Goal: Task Accomplishment & Management: Use online tool/utility

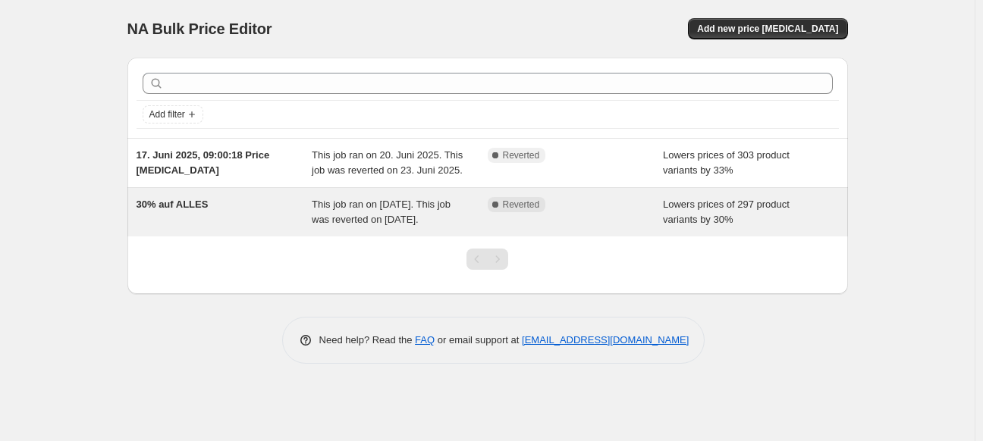
click at [233, 205] on div "30% auf ALLES" at bounding box center [224, 212] width 176 height 30
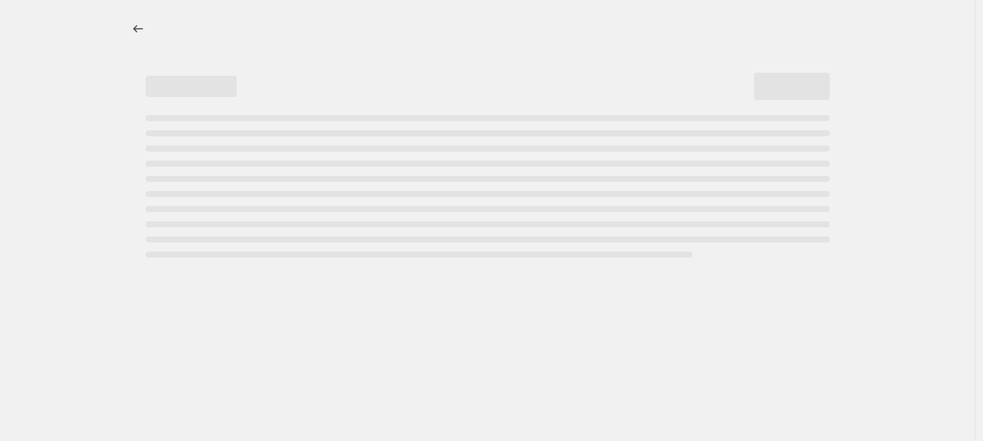
select select "percentage"
select select "collection"
select select "not_equal"
select select "collection"
select select "not_equal"
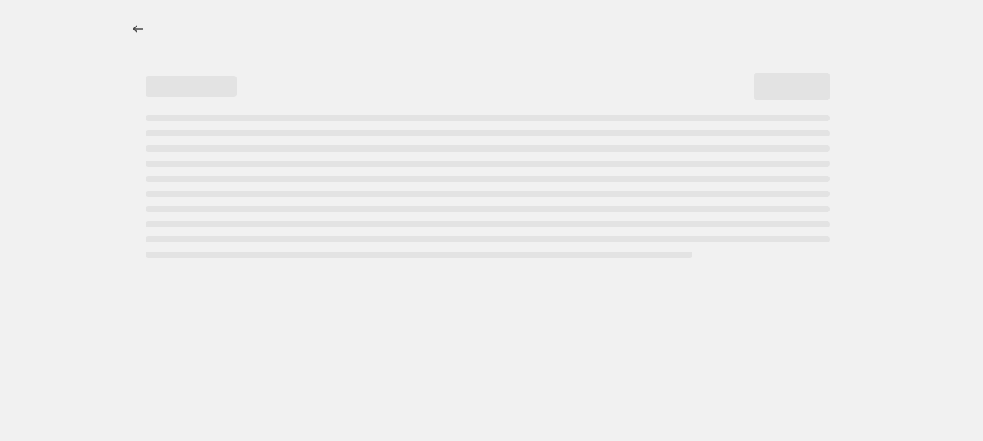
select select "collection"
select select "not_equal"
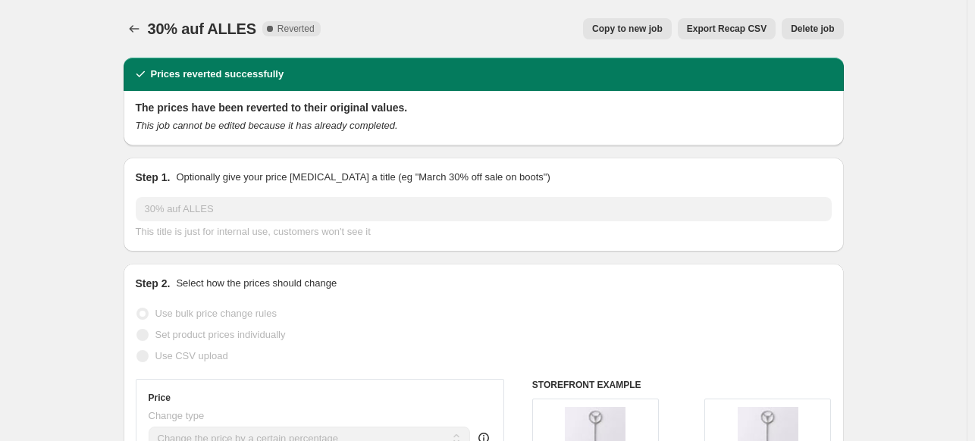
click at [658, 28] on span "Copy to new job" at bounding box center [627, 29] width 71 height 12
select select "percentage"
select select "collection"
select select "not_equal"
select select "collection"
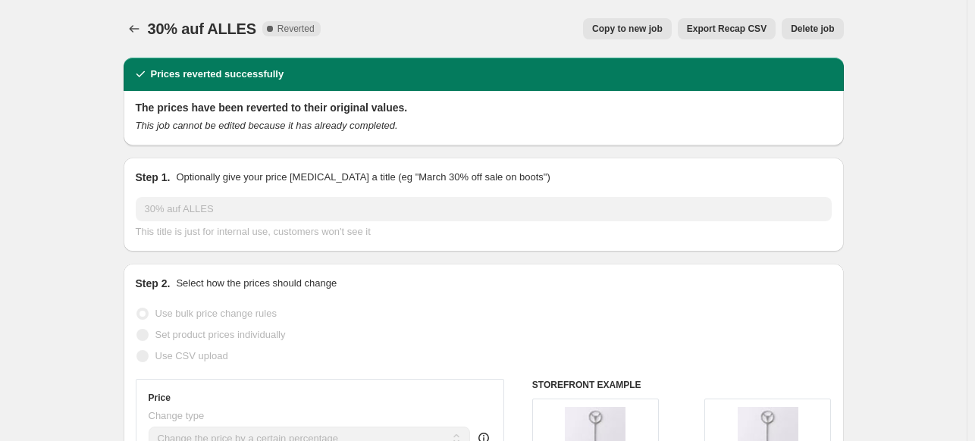
select select "not_equal"
select select "collection"
select select "not_equal"
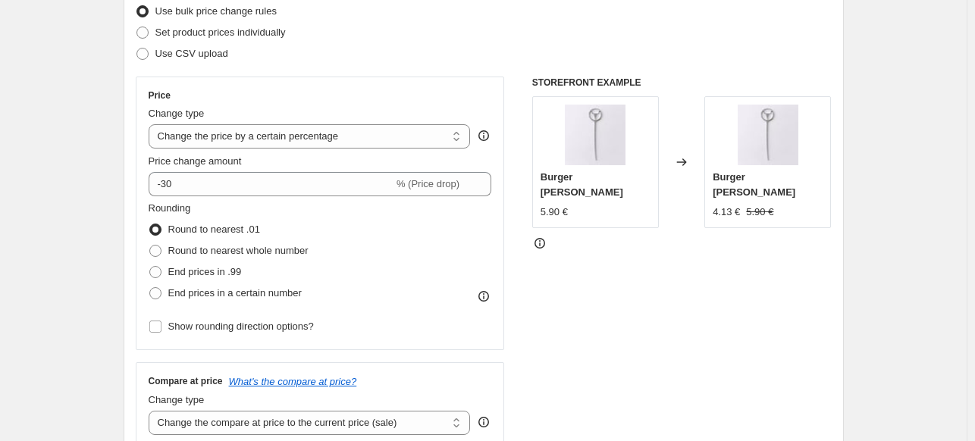
scroll to position [227, 0]
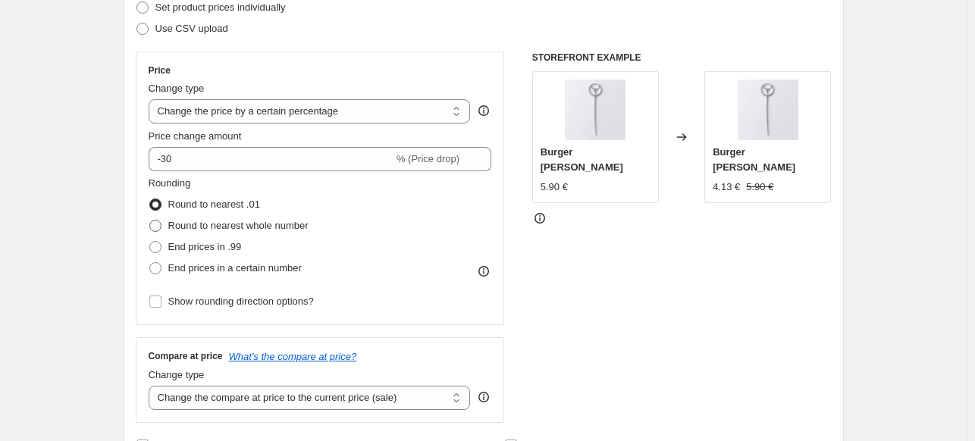
click at [205, 225] on span "Round to nearest whole number" at bounding box center [238, 225] width 140 height 11
click at [150, 221] on input "Round to nearest whole number" at bounding box center [149, 220] width 1 height 1
radio input "true"
click at [208, 206] on span "Round to nearest .01" at bounding box center [214, 204] width 92 height 11
click at [150, 199] on input "Round to nearest .01" at bounding box center [149, 199] width 1 height 1
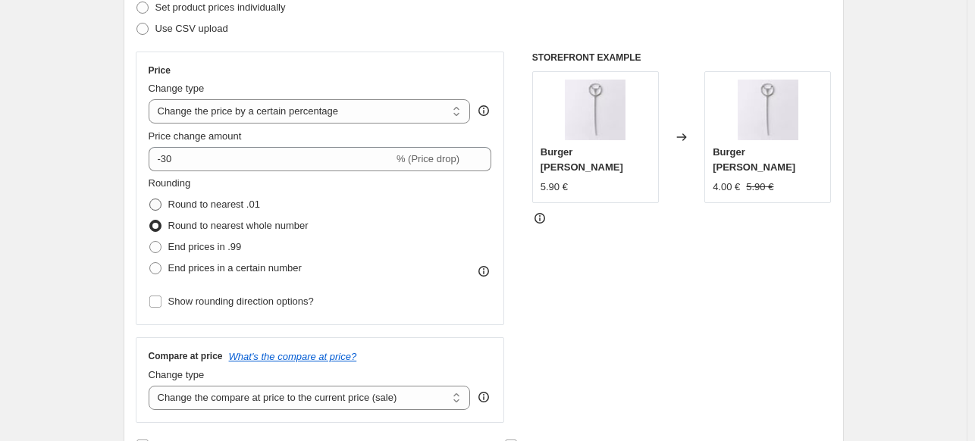
radio input "true"
click at [197, 245] on span "End prices in .99" at bounding box center [205, 246] width 74 height 11
click at [150, 242] on input "End prices in .99" at bounding box center [149, 241] width 1 height 1
radio input "true"
click at [200, 207] on span "Round to nearest .01" at bounding box center [214, 204] width 92 height 11
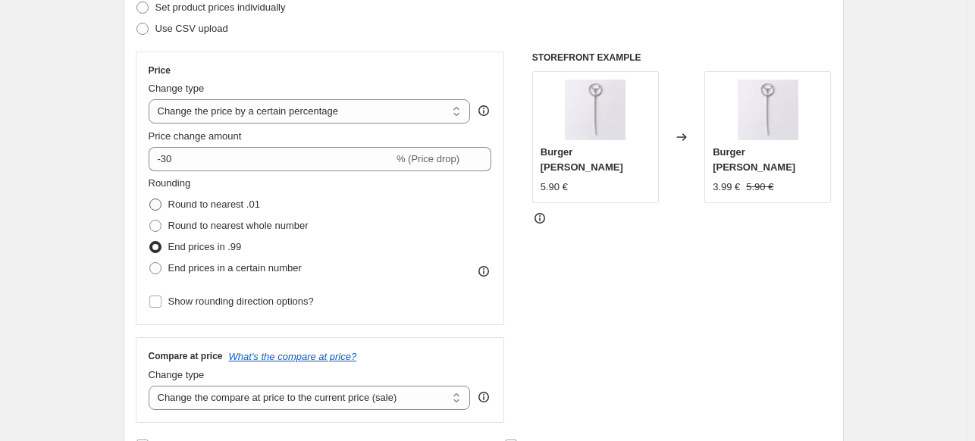
click at [150, 199] on input "Round to nearest .01" at bounding box center [149, 199] width 1 height 1
radio input "true"
click at [199, 268] on span "End prices in a certain number" at bounding box center [234, 267] width 133 height 11
click at [150, 263] on input "End prices in a certain number" at bounding box center [149, 262] width 1 height 1
radio input "true"
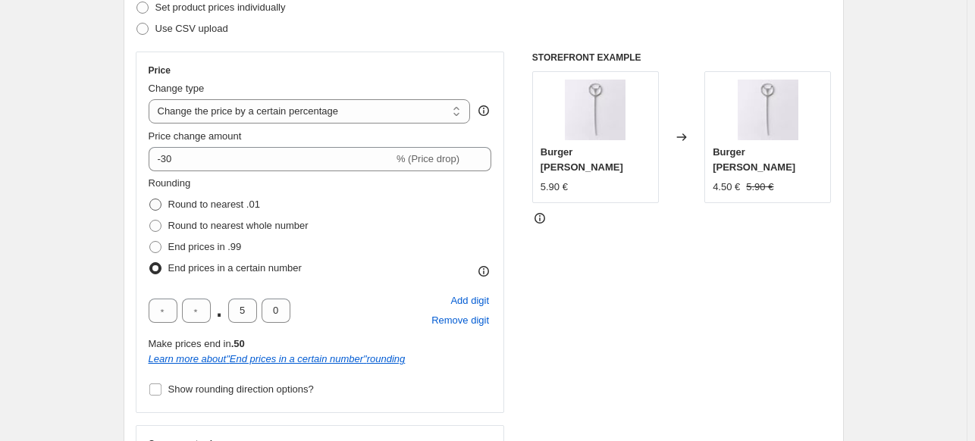
click at [190, 202] on span "Round to nearest .01" at bounding box center [214, 204] width 92 height 11
click at [150, 199] on input "Round to nearest .01" at bounding box center [149, 199] width 1 height 1
radio input "true"
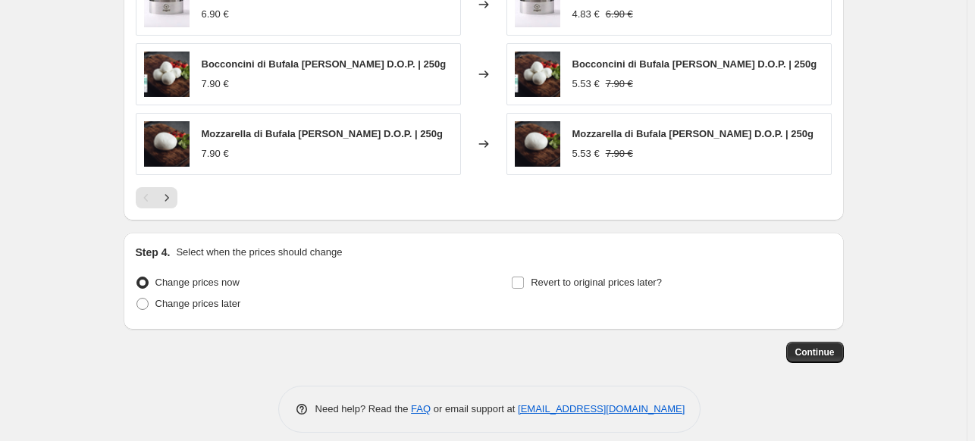
scroll to position [1310, 0]
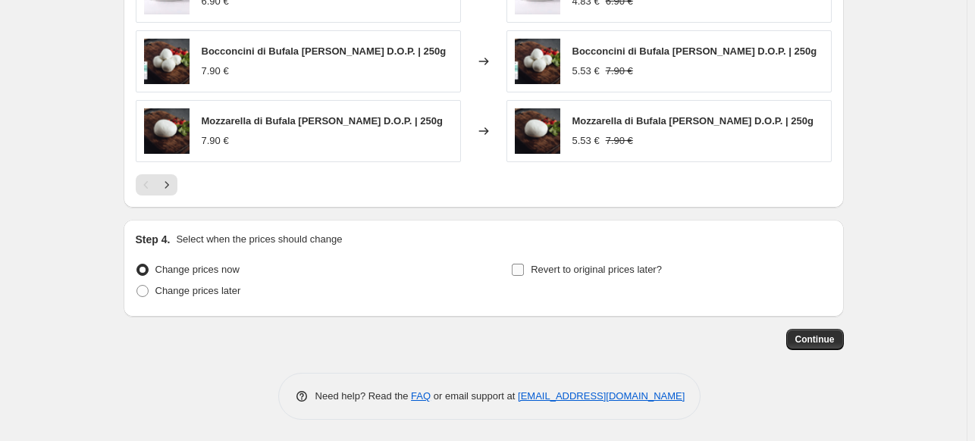
click at [519, 272] on input "Revert to original prices later?" at bounding box center [518, 270] width 12 height 12
checkbox input "true"
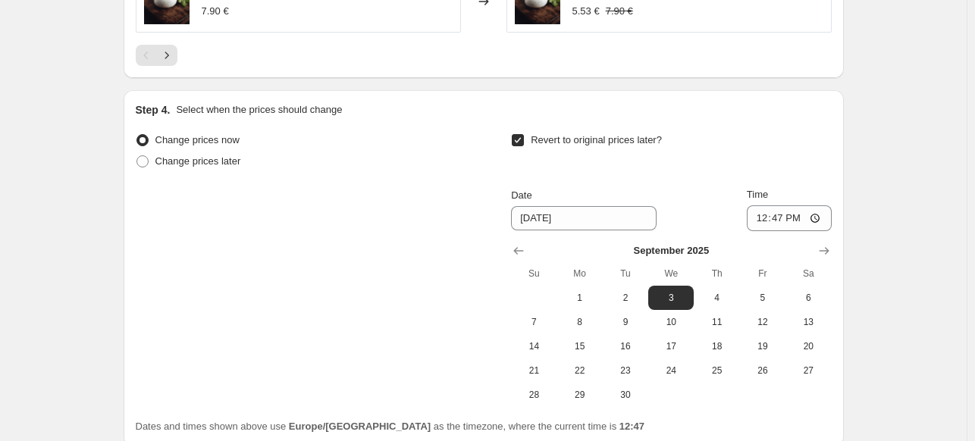
scroll to position [1462, 0]
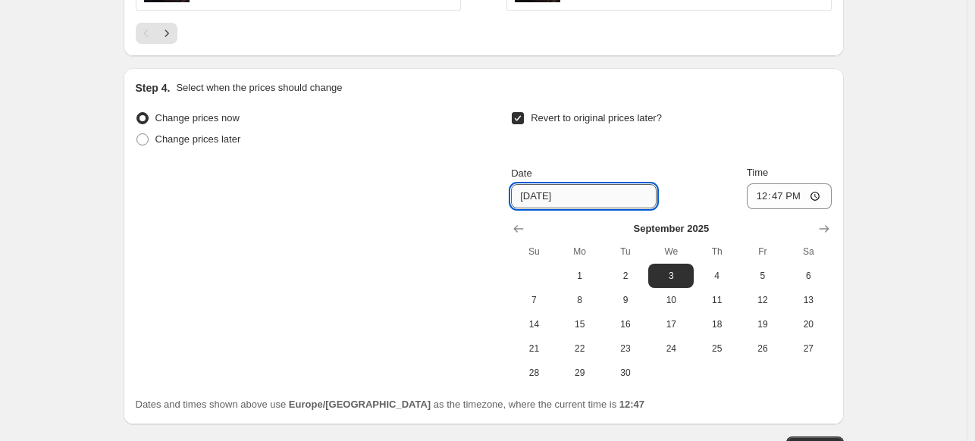
click at [591, 200] on input "[DATE]" at bounding box center [584, 196] width 146 height 24
click at [526, 227] on icon "Show previous month, August 2025" at bounding box center [518, 228] width 15 height 15
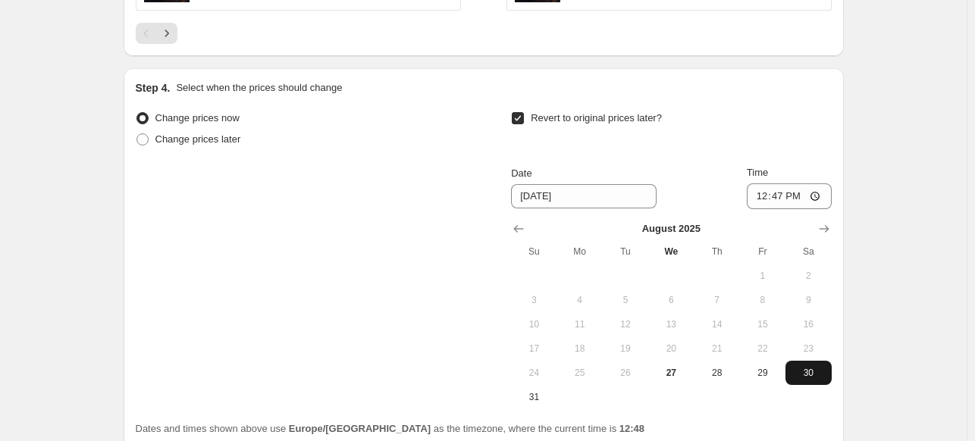
click at [811, 371] on span "30" at bounding box center [808, 373] width 33 height 12
type input "[DATE]"
click at [807, 190] on input "12:47" at bounding box center [789, 196] width 85 height 26
click at [816, 196] on input "12:47" at bounding box center [789, 196] width 85 height 26
type input "00:00"
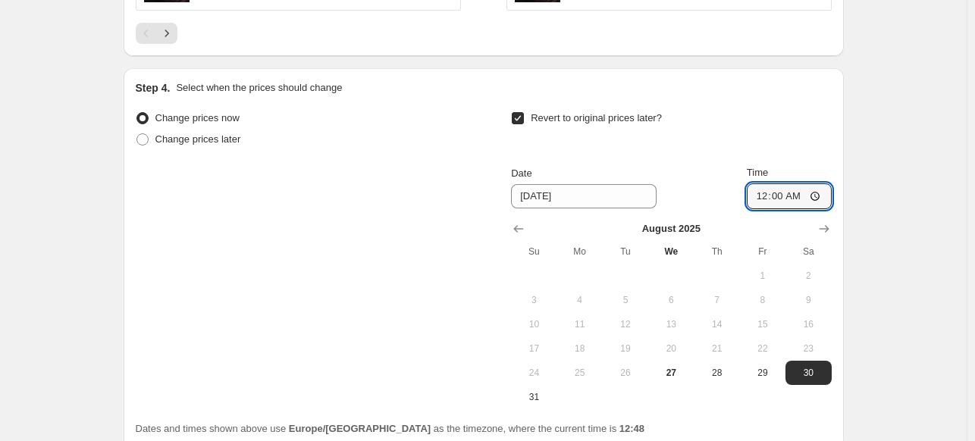
click at [403, 254] on div "Change prices now Change prices later Revert to original prices later? Date [DA…" at bounding box center [484, 259] width 696 height 302
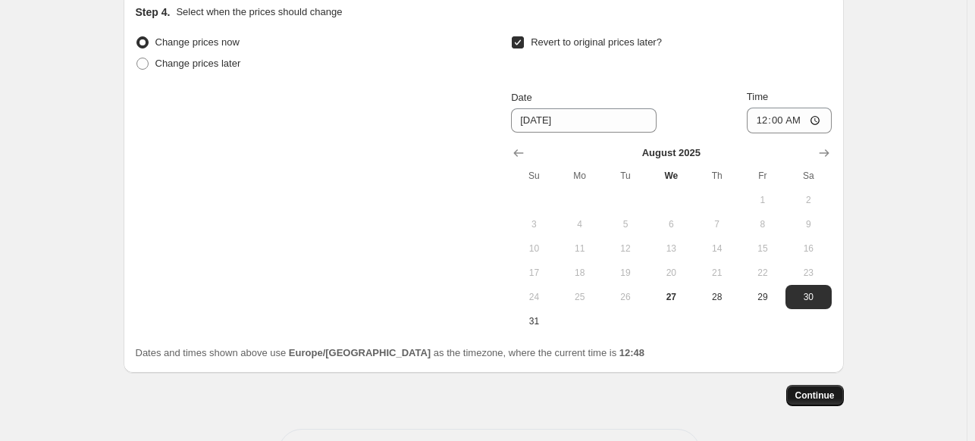
click at [835, 392] on span "Continue" at bounding box center [814, 396] width 39 height 12
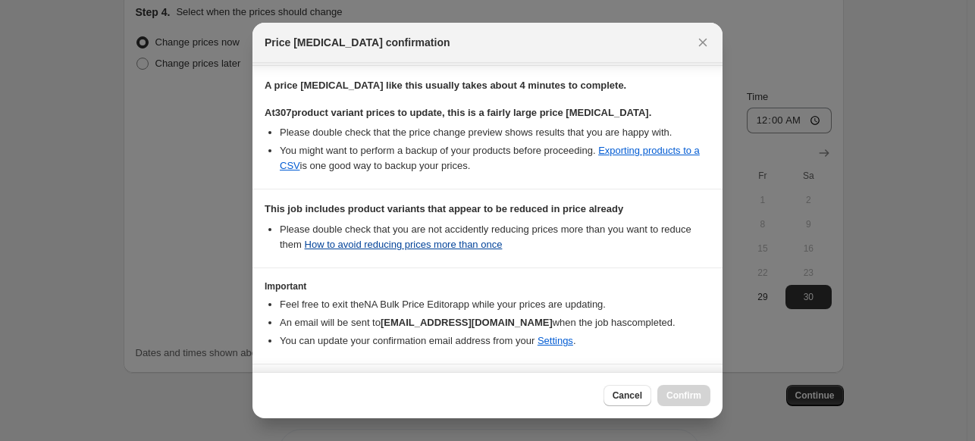
scroll to position [294, 0]
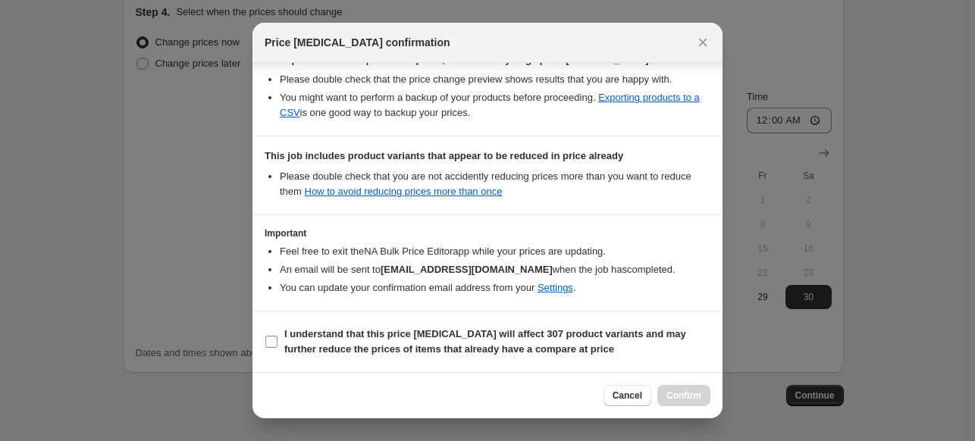
click at [277, 341] on span ":r43:" at bounding box center [272, 342] width 14 height 14
click at [277, 341] on input "I understand that this price [MEDICAL_DATA] will affect 307 product variants an…" at bounding box center [271, 342] width 12 height 12
checkbox input "true"
click at [691, 392] on span "Confirm" at bounding box center [683, 396] width 35 height 12
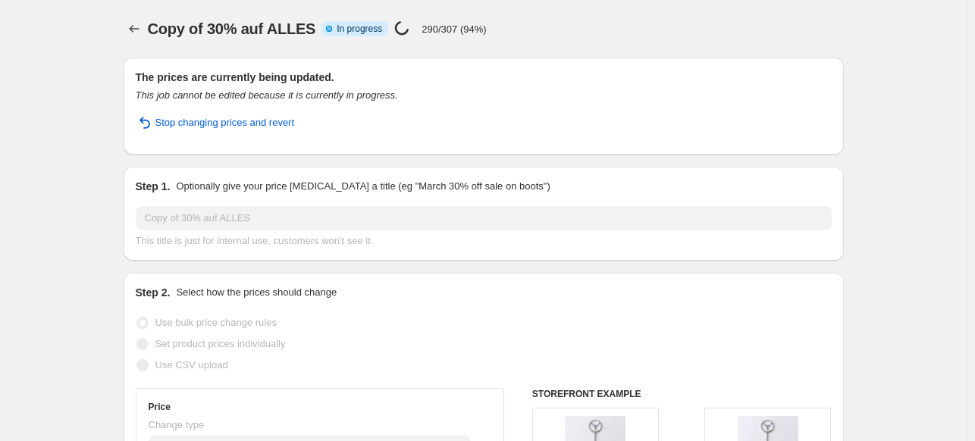
select select "percentage"
select select "collection"
select select "not_equal"
select select "collection"
select select "not_equal"
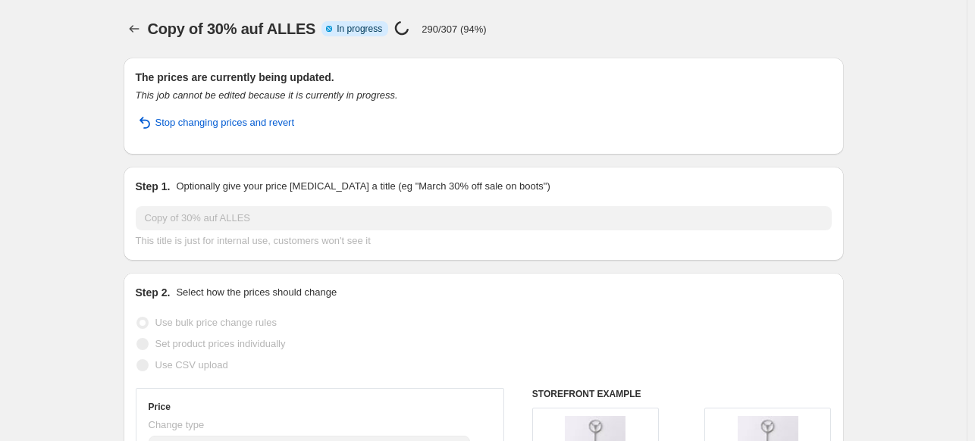
select select "collection"
select select "not_equal"
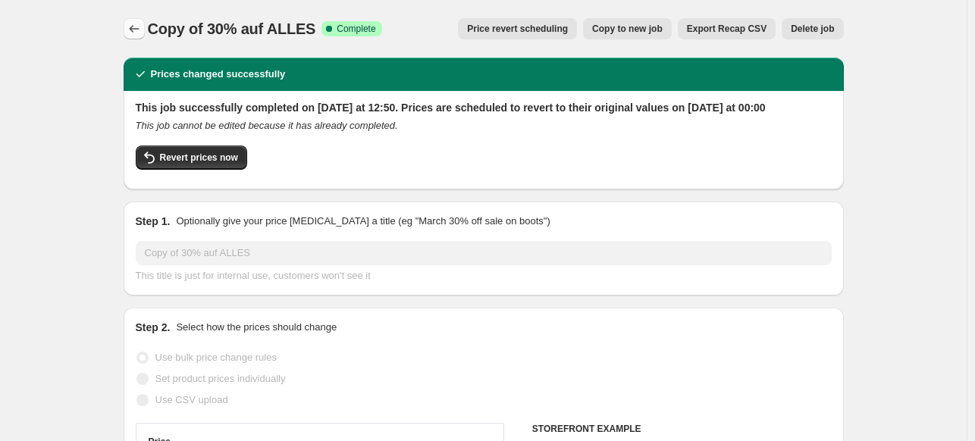
click at [142, 24] on icon "Price change jobs" at bounding box center [134, 28] width 15 height 15
